Goal: Transaction & Acquisition: Purchase product/service

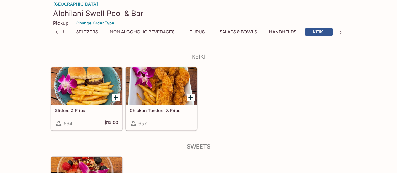
scroll to position [1071, 0]
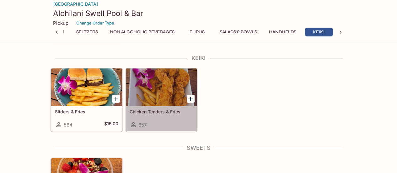
click at [161, 97] on div at bounding box center [161, 87] width 71 height 38
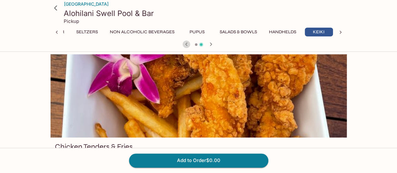
click at [184, 44] on icon "button" at bounding box center [187, 44] width 8 height 8
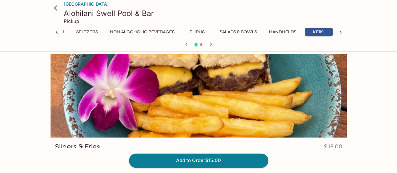
click at [186, 45] on icon "button" at bounding box center [187, 44] width 8 height 8
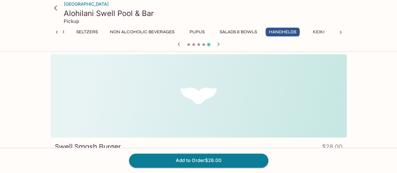
click at [186, 45] on div at bounding box center [198, 44] width 301 height 9
click at [179, 44] on icon "button" at bounding box center [179, 44] width 8 height 8
click at [179, 42] on icon "button" at bounding box center [179, 44] width 8 height 8
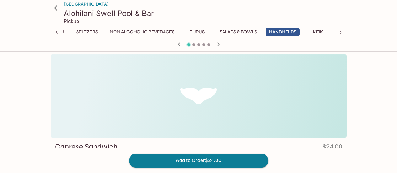
scroll to position [67, 0]
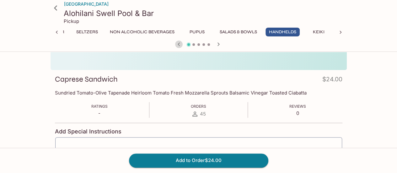
click at [181, 45] on icon "button" at bounding box center [179, 44] width 8 height 8
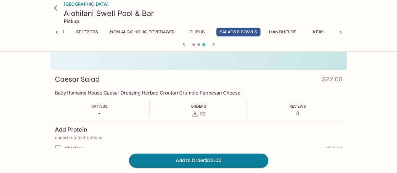
click at [181, 45] on icon "button" at bounding box center [184, 44] width 8 height 8
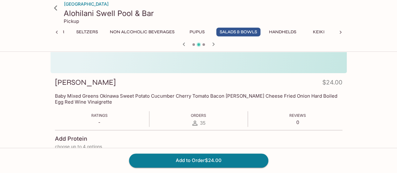
scroll to position [64, 0]
click at [181, 45] on icon "button" at bounding box center [184, 44] width 8 height 8
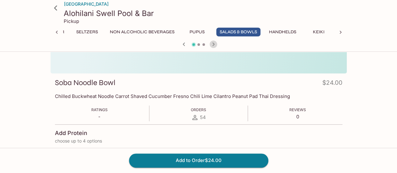
click at [214, 45] on icon "button" at bounding box center [213, 44] width 8 height 8
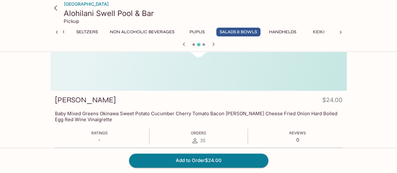
scroll to position [46, 0]
